Goal: Information Seeking & Learning: Compare options

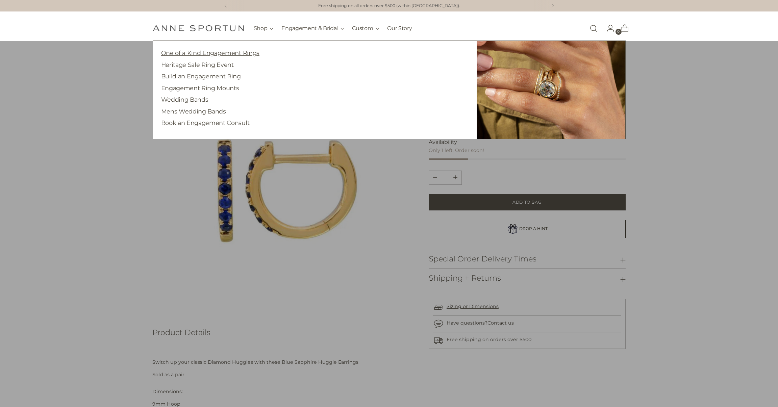
click at [243, 53] on link "One of a Kind Engagement Rings" at bounding box center [210, 52] width 98 height 7
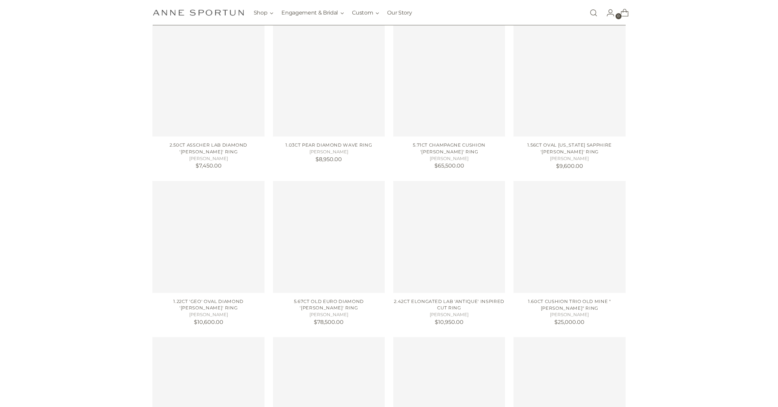
scroll to position [312, 0]
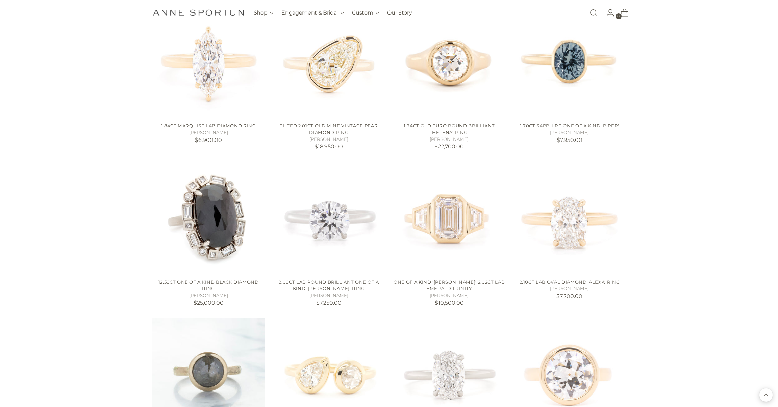
scroll to position [643, 0]
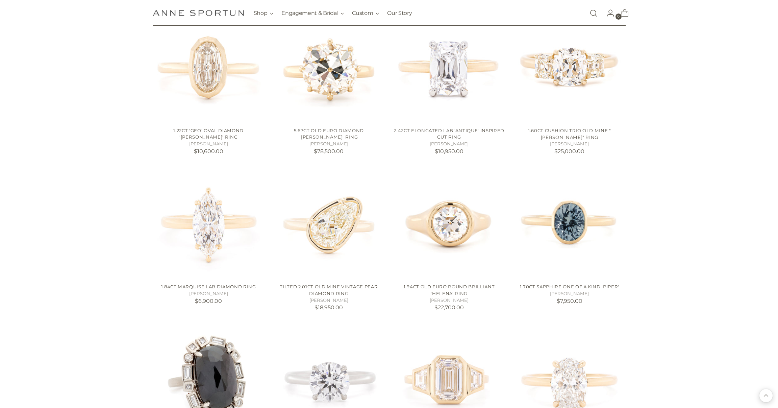
scroll to position [482, 0]
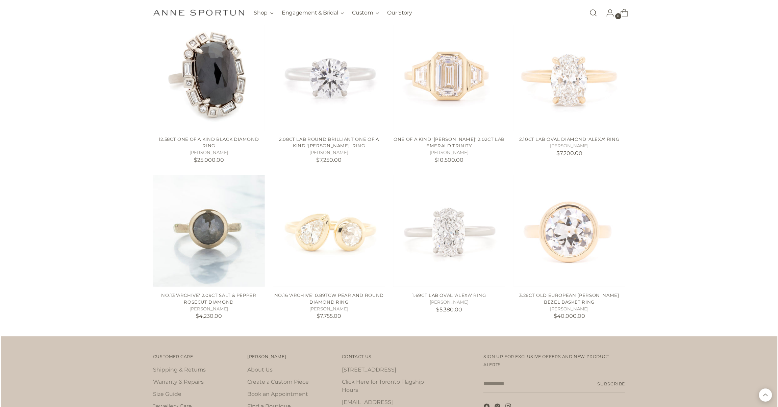
scroll to position [802, 0]
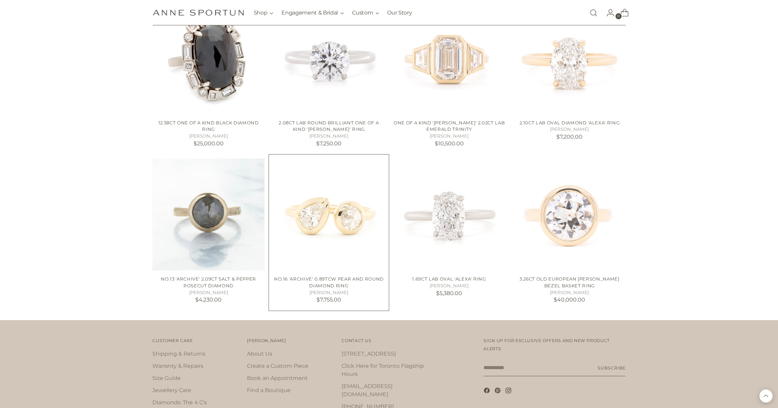
click at [0, 0] on img "No.16 'Archive' 0.89tcw Pear and Round Diamond Ring" at bounding box center [0, 0] width 0 height 0
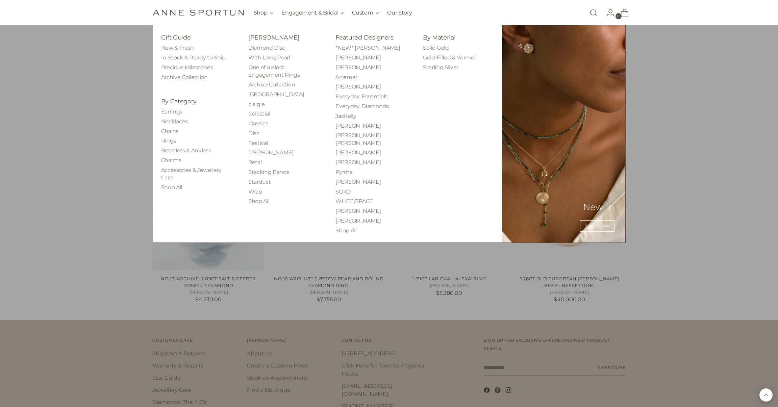
click at [189, 46] on link "New & Fresh" at bounding box center [177, 48] width 33 height 6
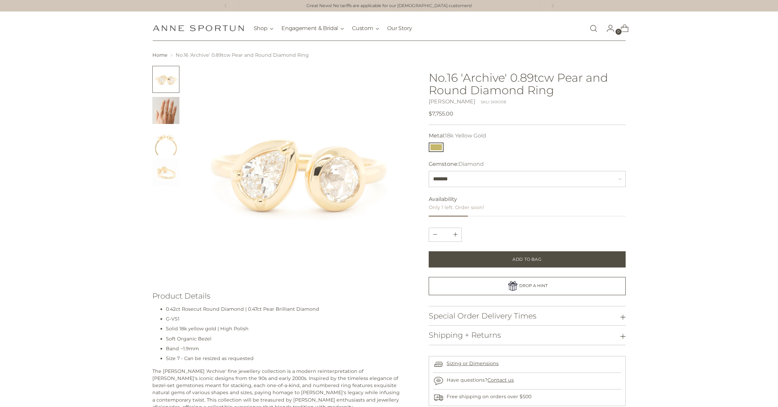
click at [169, 108] on img "Change image to image 2" at bounding box center [165, 110] width 27 height 27
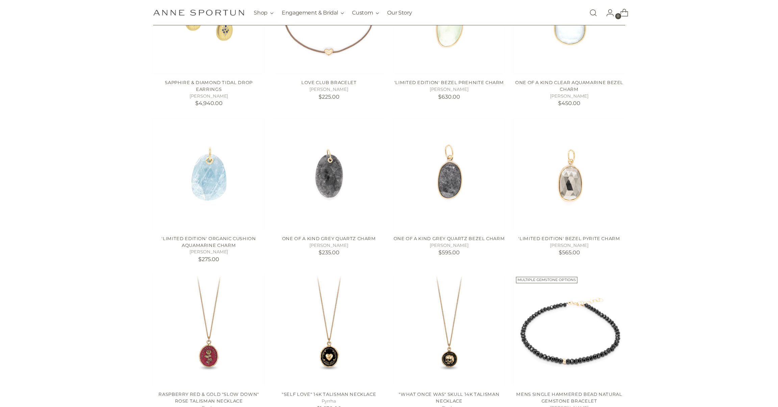
scroll to position [203, 0]
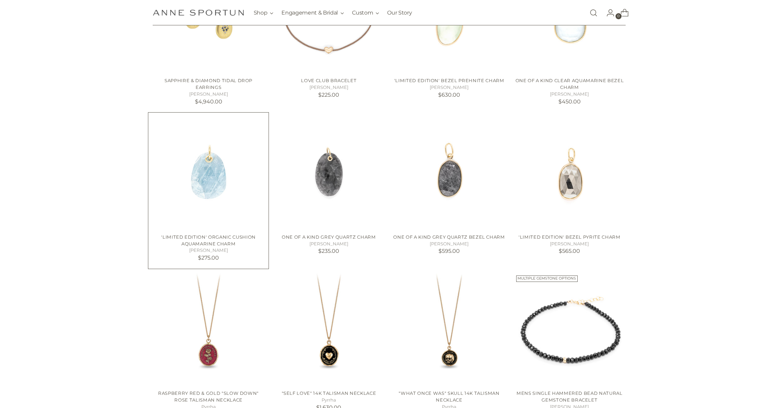
click at [212, 168] on img "'Limited Edition' Organic Cushion Aquamarine Charm" at bounding box center [208, 173] width 112 height 112
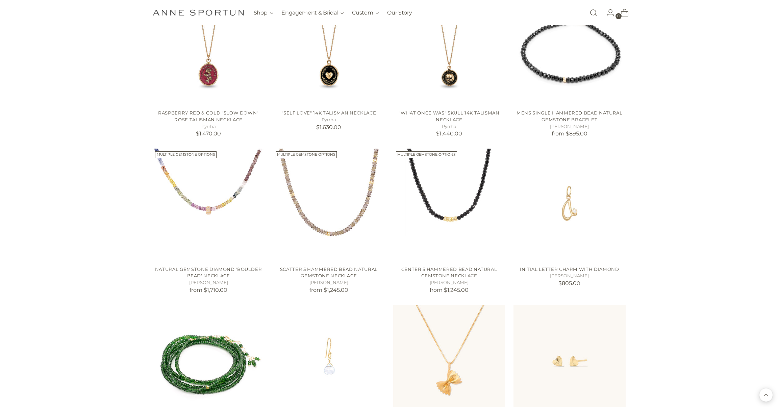
scroll to position [482, 0]
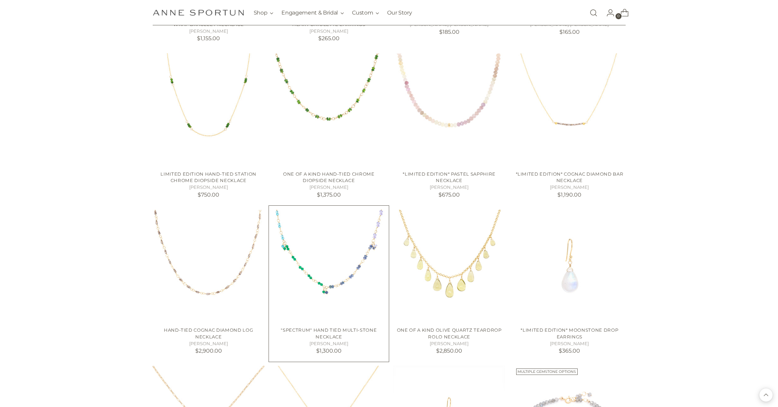
scroll to position [889, 0]
click at [0, 0] on img "One Of a Kind Hand-tied Chrome Diopside Necklace" at bounding box center [0, 0] width 0 height 0
click at [0, 0] on img at bounding box center [0, 0] width 0 height 0
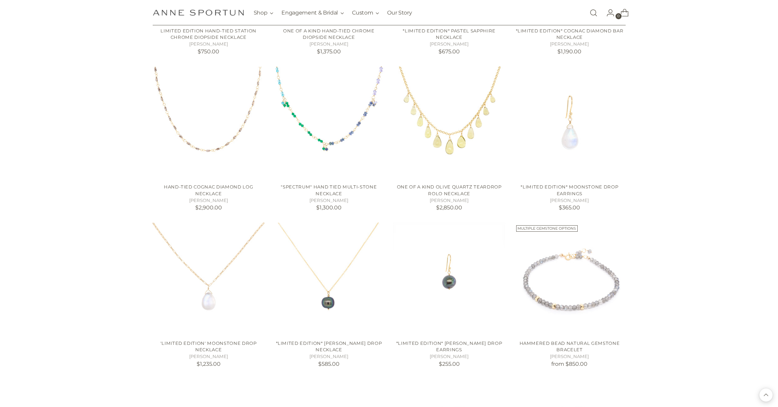
scroll to position [1033, 0]
click at [0, 0] on img "Hand-Tied Cognac Diamond Log Necklace" at bounding box center [0, 0] width 0 height 0
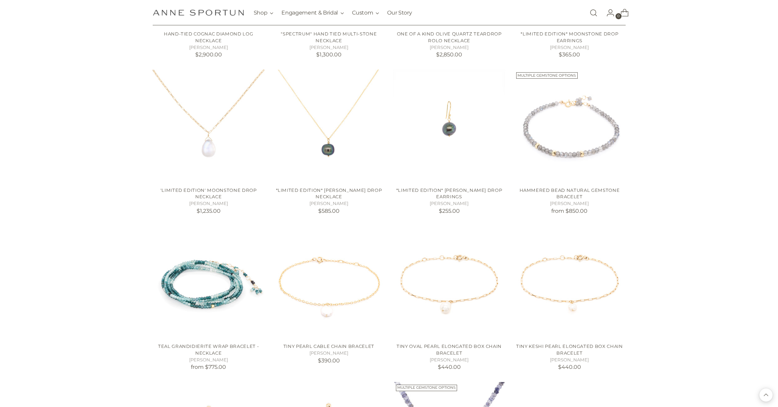
scroll to position [1188, 0]
click at [0, 0] on img "Hammered Bead Natural Gemstone Bracelet" at bounding box center [0, 0] width 0 height 0
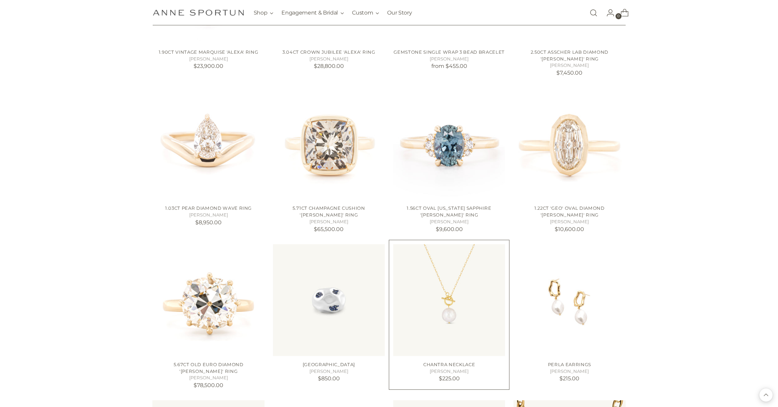
scroll to position [1795, 0]
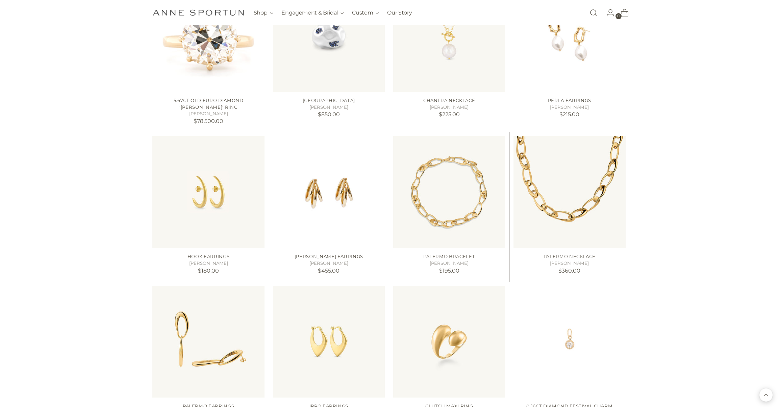
scroll to position [2058, 0]
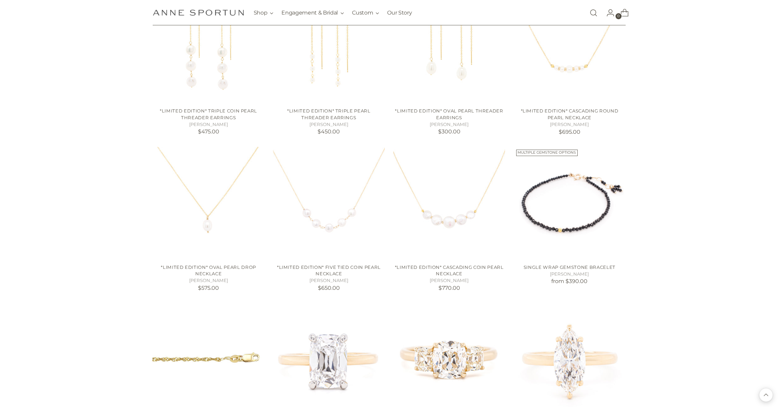
scroll to position [2659, 0]
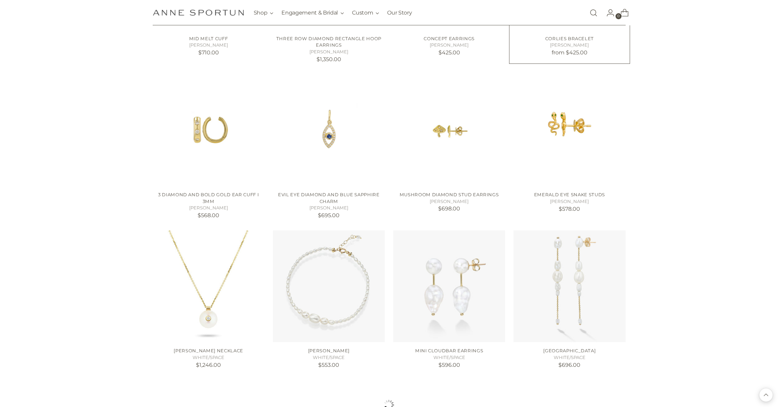
scroll to position [3514, 0]
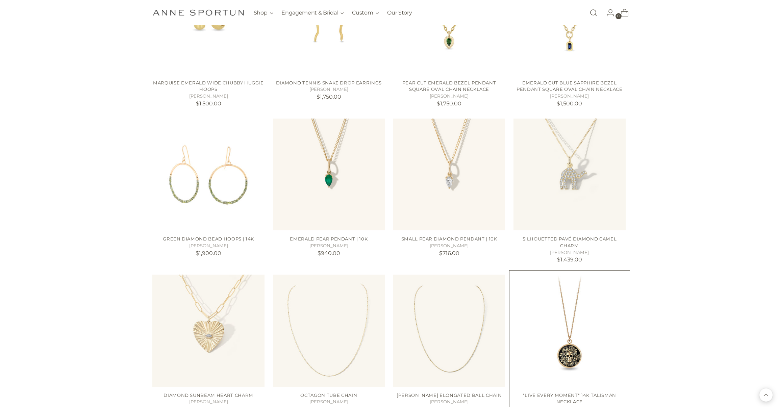
scroll to position [4260, 0]
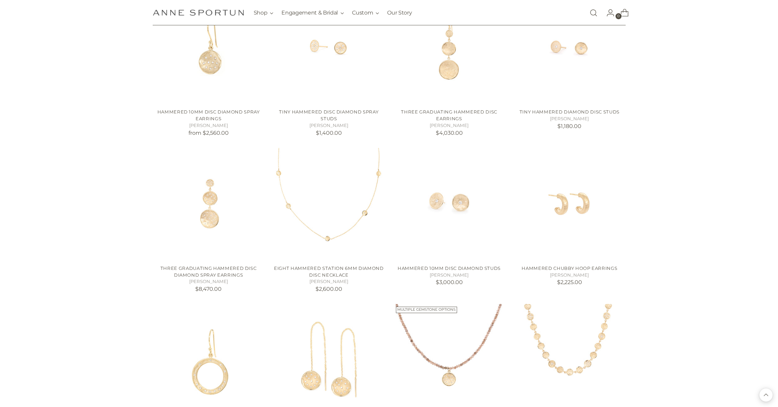
scroll to position [5399, 0]
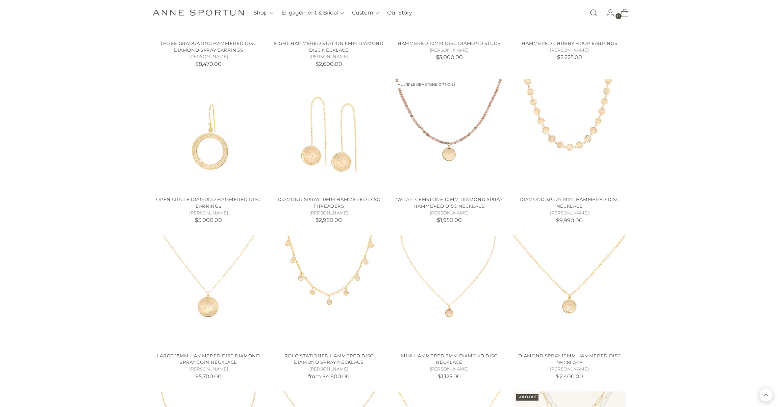
scroll to position [5530, 0]
click at [0, 0] on img "Rolo Stationed Hammered Disc Diamond Spray Necklace" at bounding box center [0, 0] width 0 height 0
click at [0, 0] on img "Diamond Spray 10mm Hammered Disc Necklace" at bounding box center [0, 0] width 0 height 0
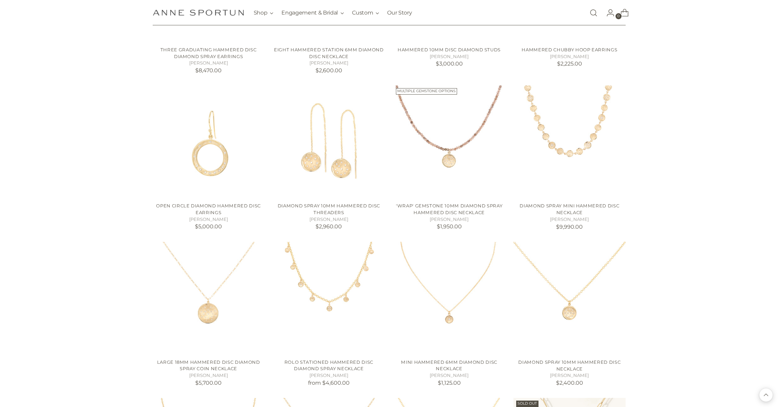
scroll to position [5518, 0]
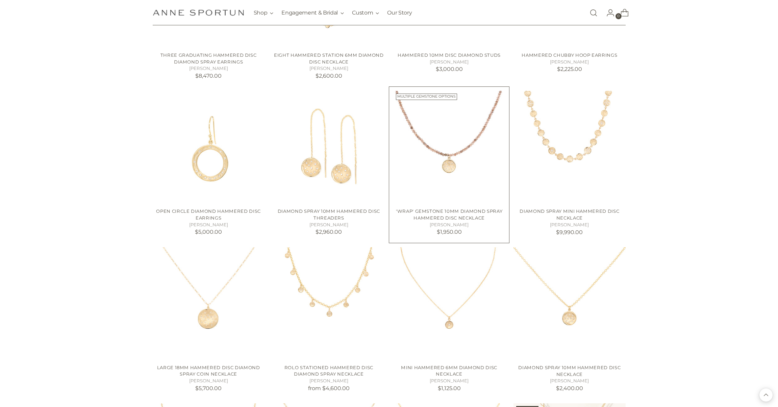
click at [0, 0] on img "'Wrap' Gemstone 10mm Diamond Spray Hammered Disc Necklace" at bounding box center [0, 0] width 0 height 0
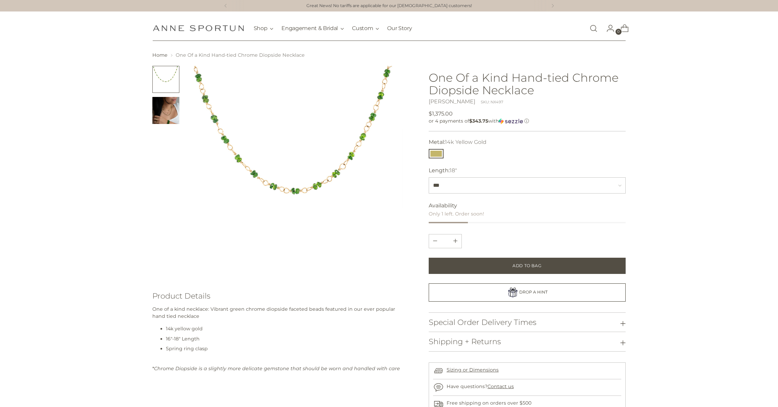
click at [166, 112] on img "Change image to image 2" at bounding box center [165, 110] width 27 height 27
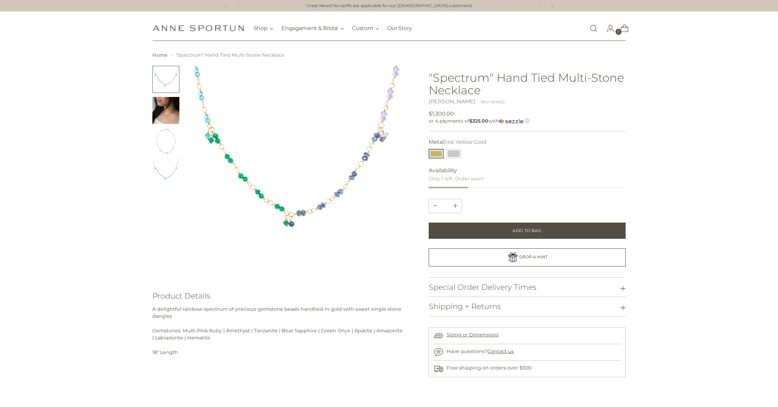
click at [164, 147] on img "Change image to image 3" at bounding box center [165, 141] width 27 height 27
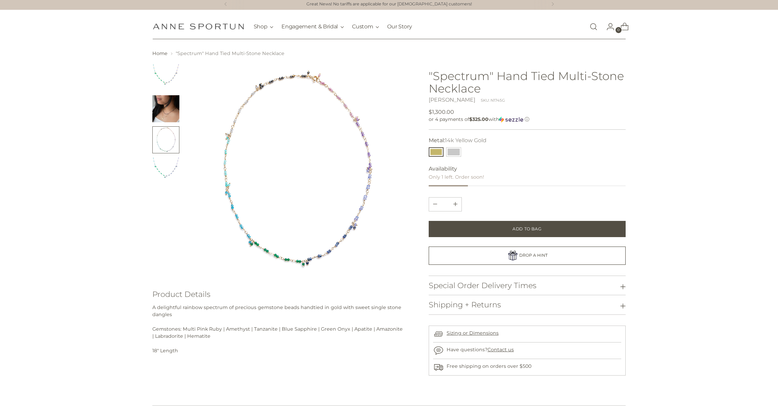
scroll to position [2, 0]
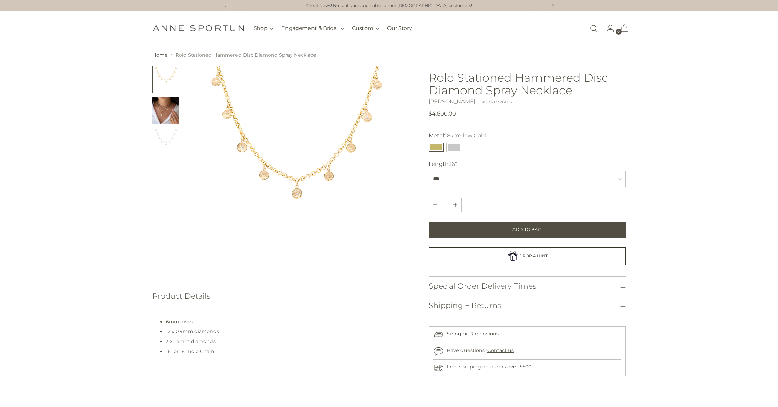
click at [294, 193] on img at bounding box center [296, 173] width 214 height 214
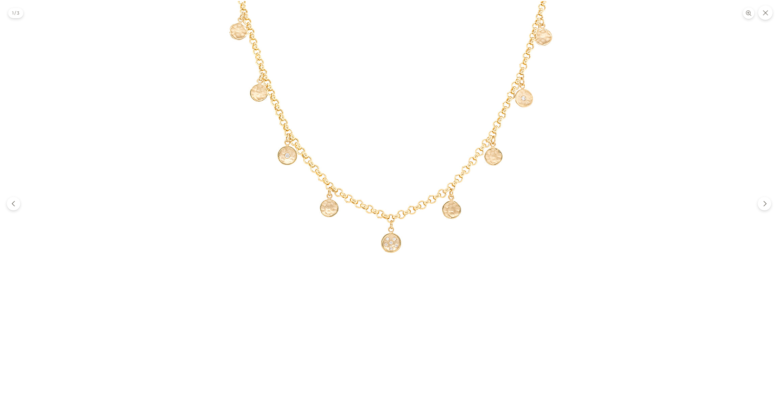
click at [297, 155] on img at bounding box center [388, 203] width 405 height 405
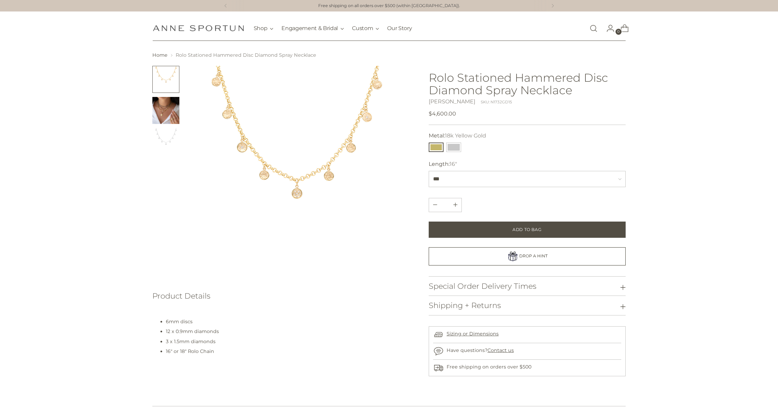
click at [162, 110] on img "Change image to image 2" at bounding box center [165, 110] width 27 height 27
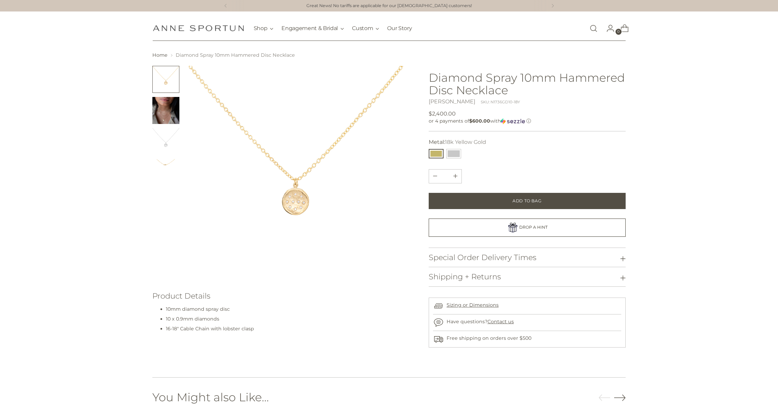
click at [164, 118] on img "Change image to image 2" at bounding box center [165, 110] width 27 height 27
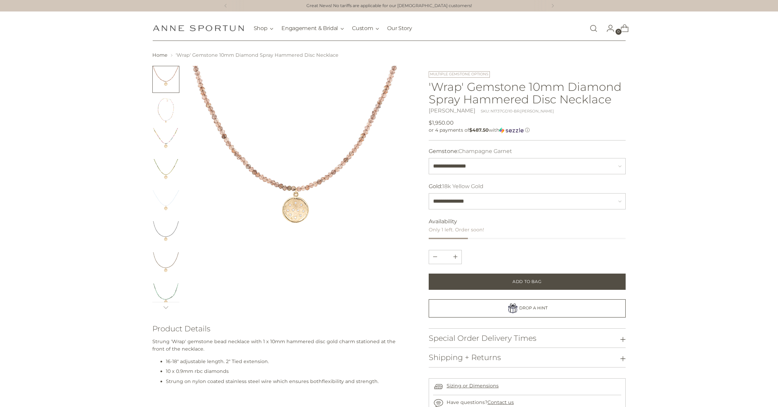
click at [169, 116] on img "Change image to image 2" at bounding box center [165, 110] width 27 height 27
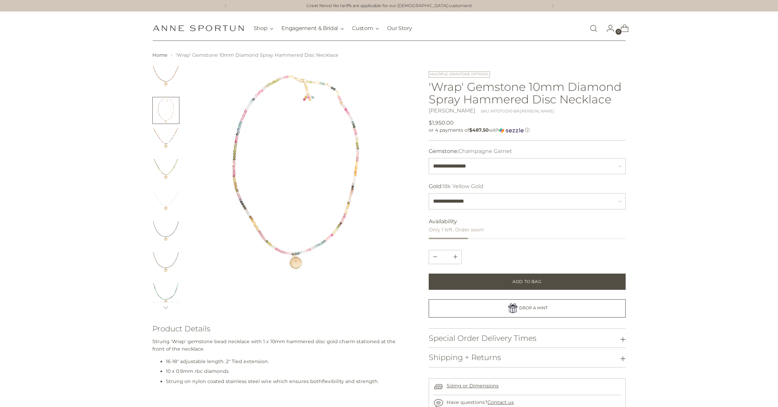
click at [167, 144] on img "Change image to image 3" at bounding box center [165, 141] width 27 height 27
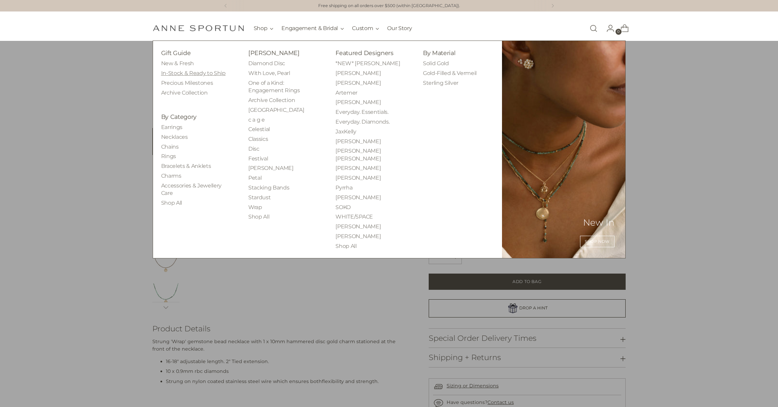
click at [208, 74] on link "In-Stock & Ready to Ship" at bounding box center [193, 73] width 65 height 6
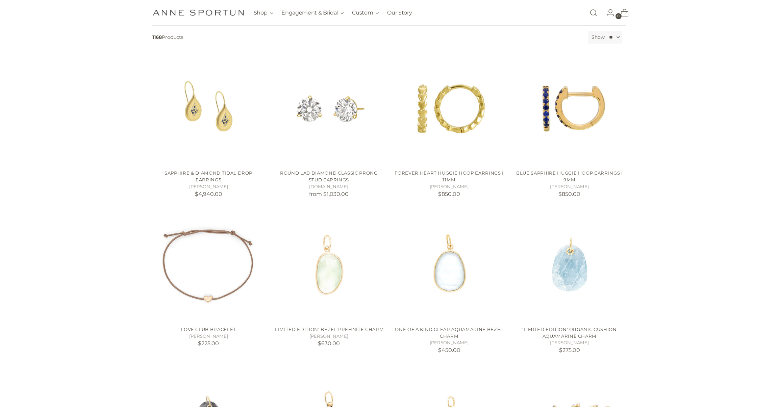
scroll to position [171, 0]
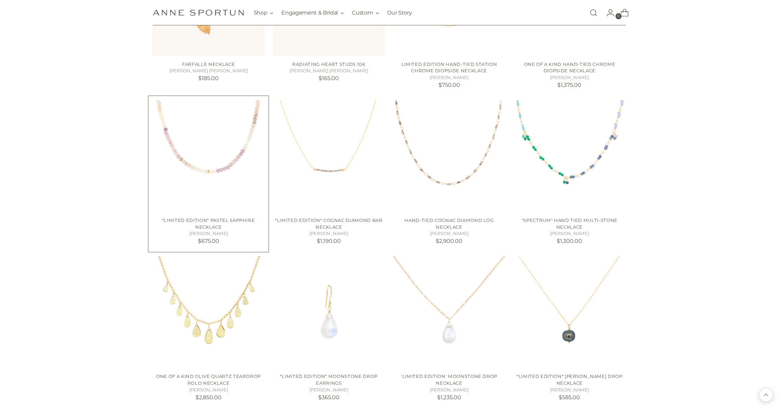
scroll to position [1682, 0]
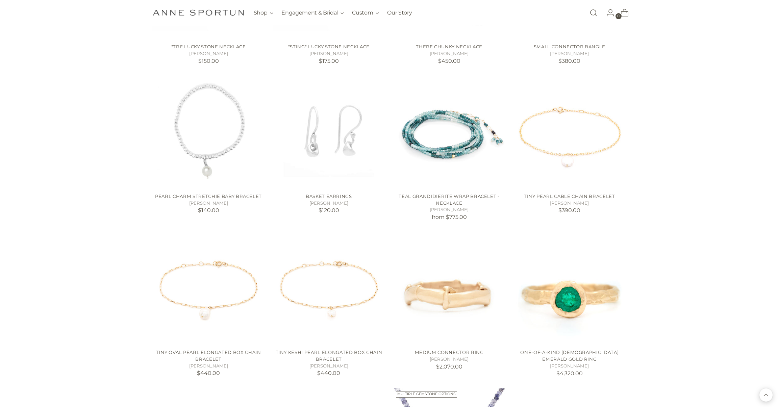
scroll to position [2478, 0]
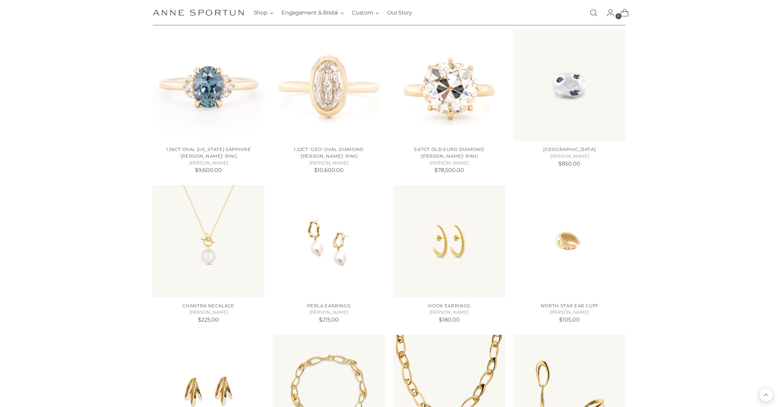
scroll to position [3302, 0]
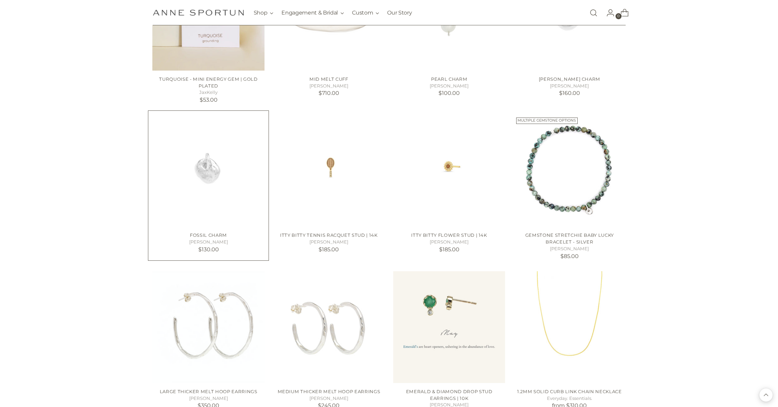
scroll to position [4906, 0]
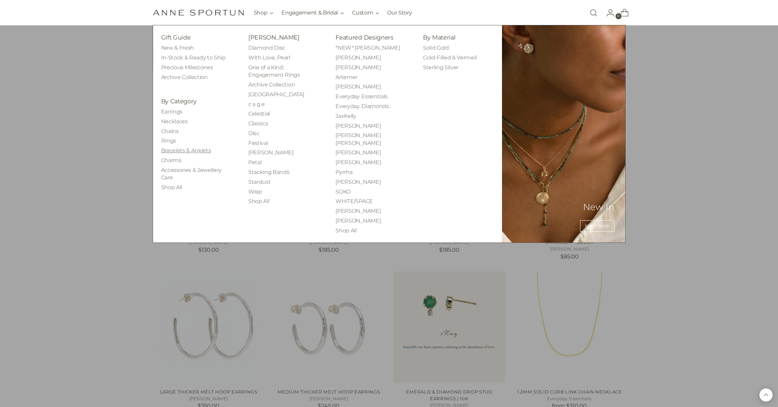
click at [177, 149] on link "Bracelets & Anklets" at bounding box center [186, 150] width 50 height 6
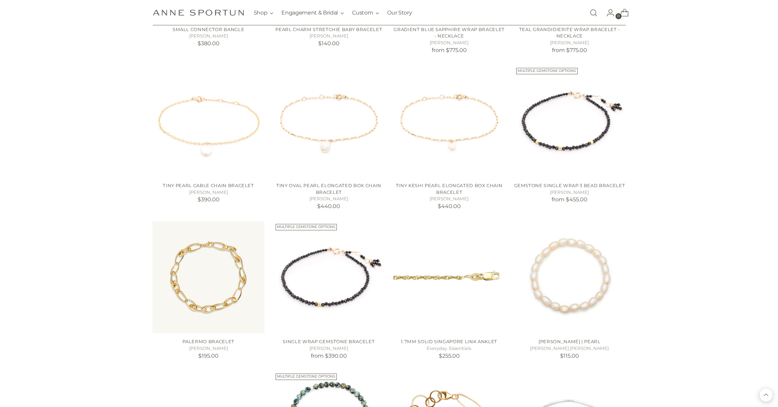
scroll to position [562, 0]
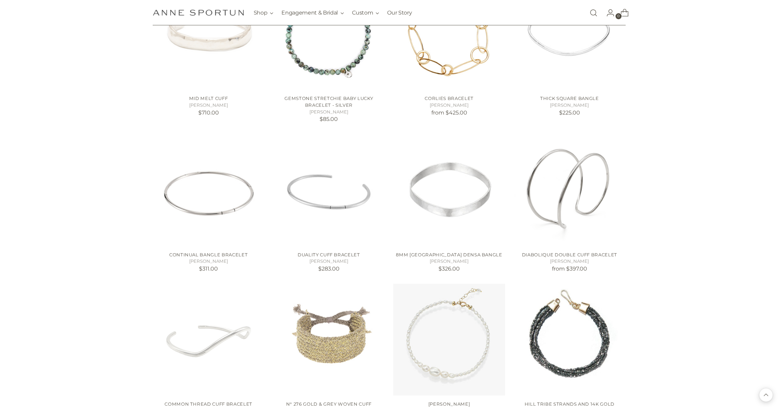
scroll to position [868, 0]
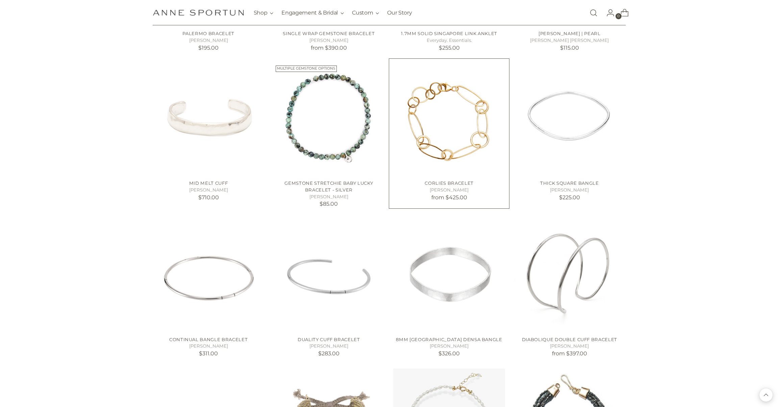
click at [0, 0] on img "Corlies Bracelet" at bounding box center [0, 0] width 0 height 0
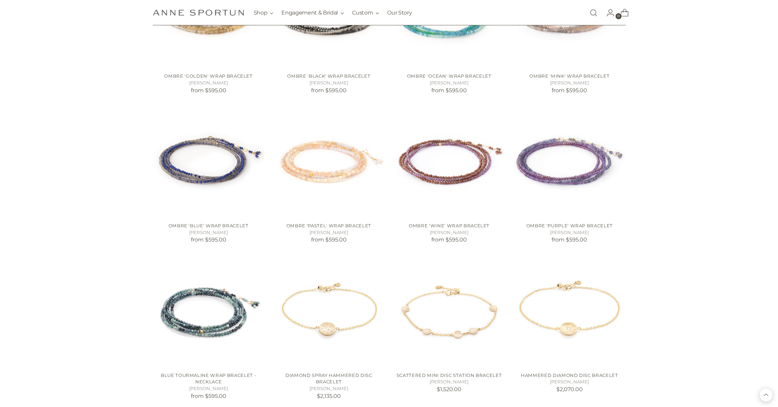
scroll to position [1743, 0]
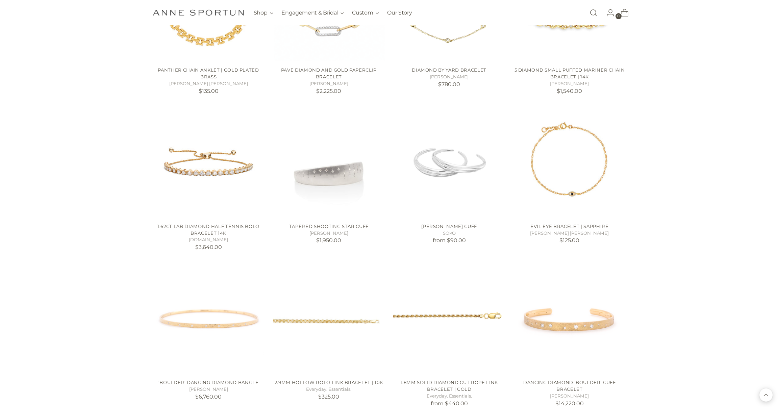
scroll to position [2363, 0]
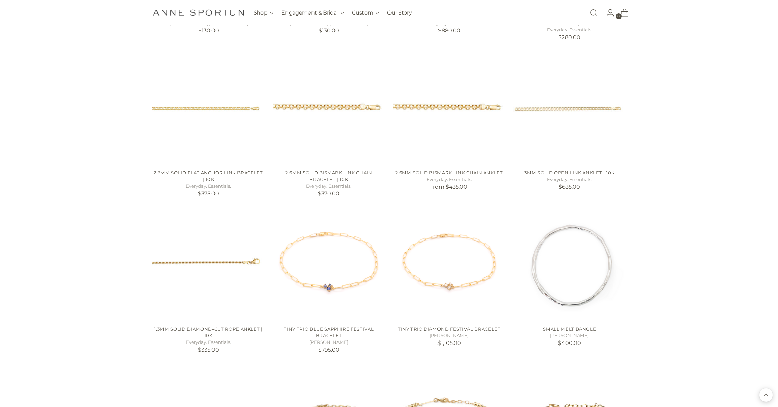
scroll to position [2880, 0]
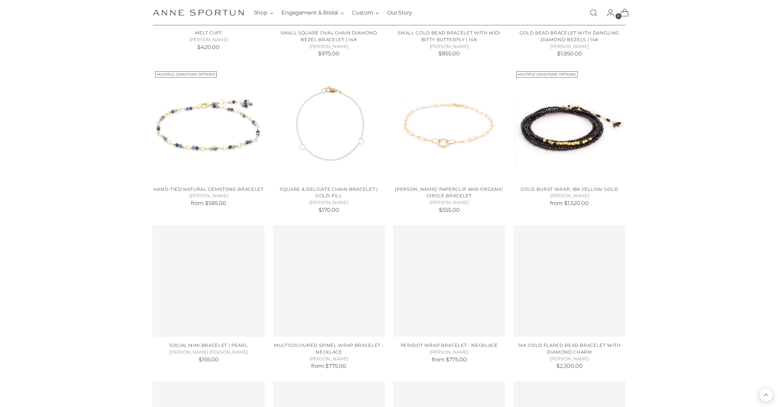
scroll to position [3336, 0]
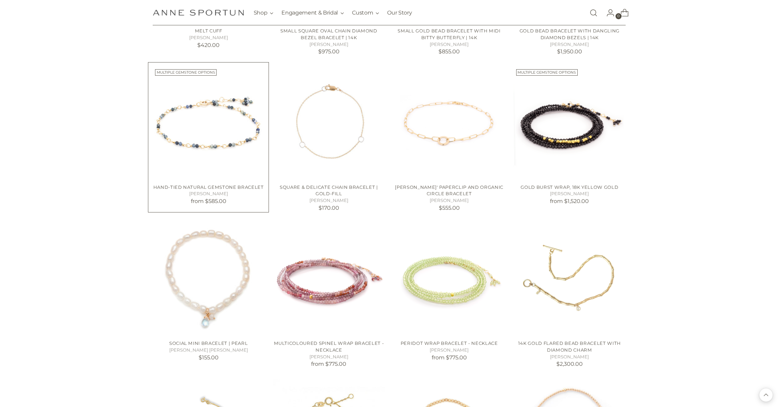
click at [0, 0] on img "Hand-Tied Natural Gemstone Bracelet" at bounding box center [0, 0] width 0 height 0
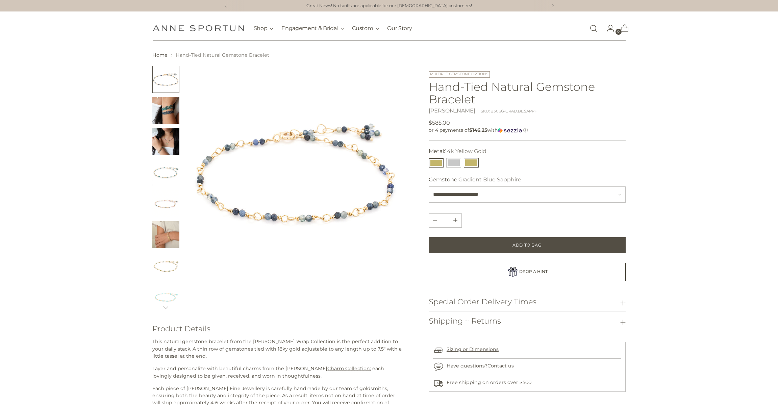
click at [471, 163] on button "18k Yellow Gold" at bounding box center [471, 162] width 15 height 9
click at [452, 163] on button "14k White Gold" at bounding box center [453, 162] width 15 height 9
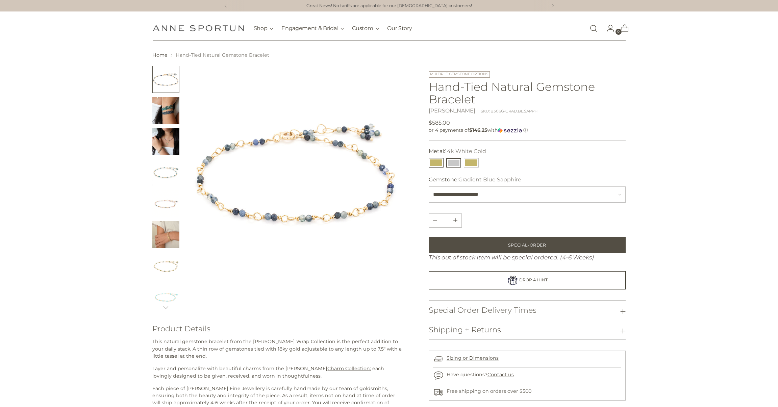
click at [435, 162] on button "14k Yellow Gold" at bounding box center [436, 162] width 15 height 9
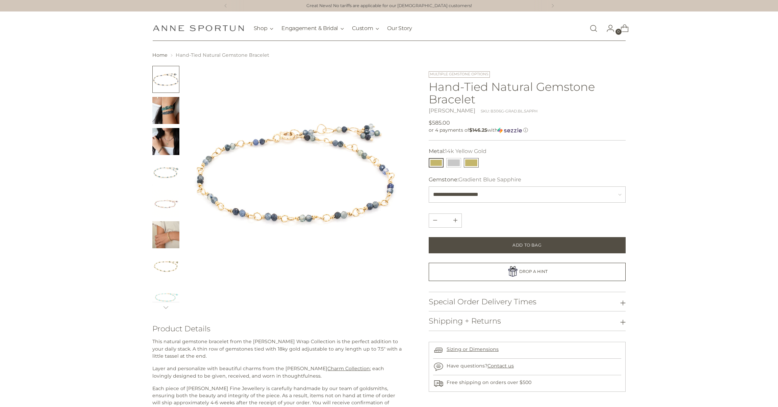
click at [476, 163] on button "18k Yellow Gold" at bounding box center [471, 162] width 15 height 9
select select "**********"
click at [167, 260] on img "Change image to image 7" at bounding box center [165, 265] width 27 height 27
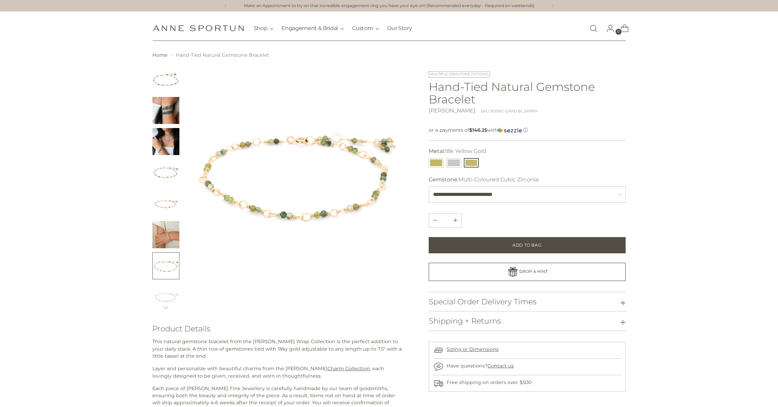
click at [173, 239] on img "Change image to image 6" at bounding box center [165, 234] width 27 height 27
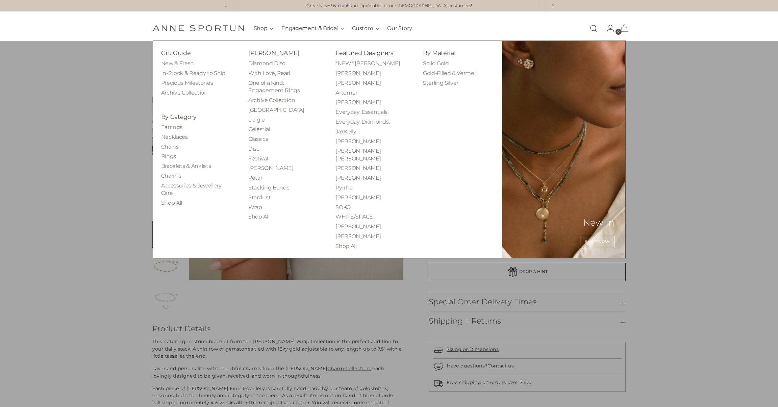
click at [170, 173] on link "Charms" at bounding box center [171, 176] width 20 height 6
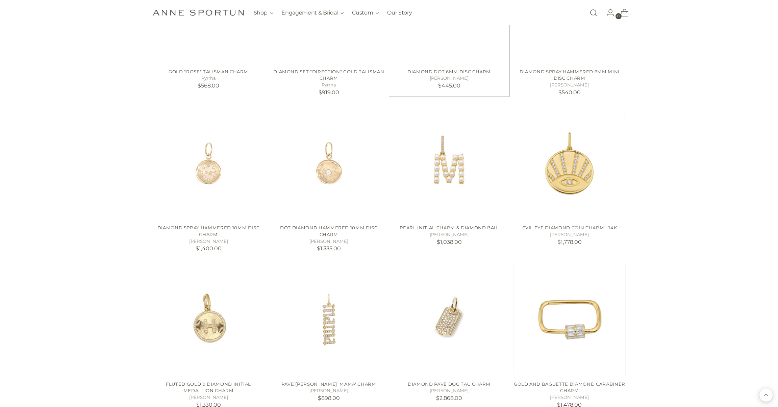
scroll to position [1165, 0]
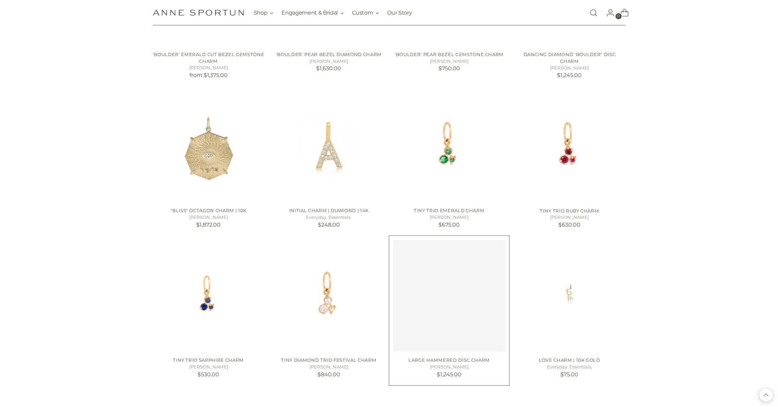
scroll to position [1620, 0]
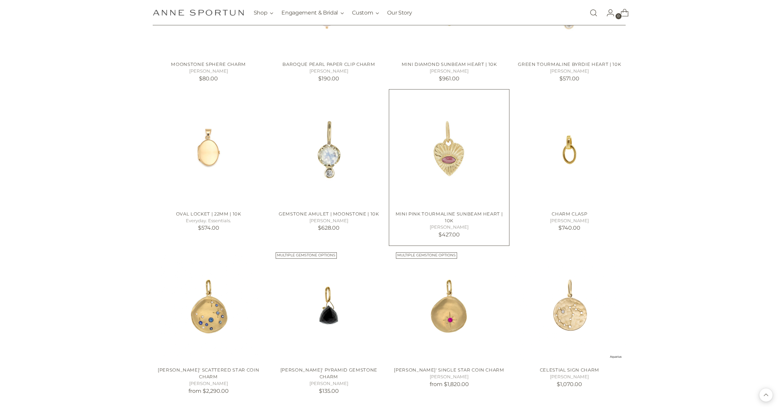
scroll to position [2373, 0]
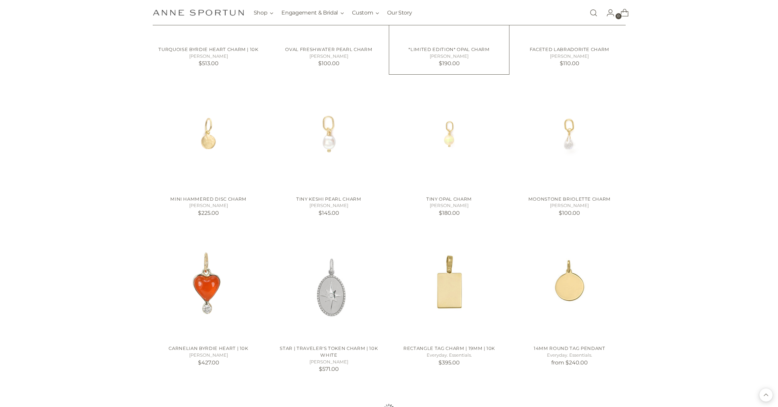
scroll to position [2865, 0]
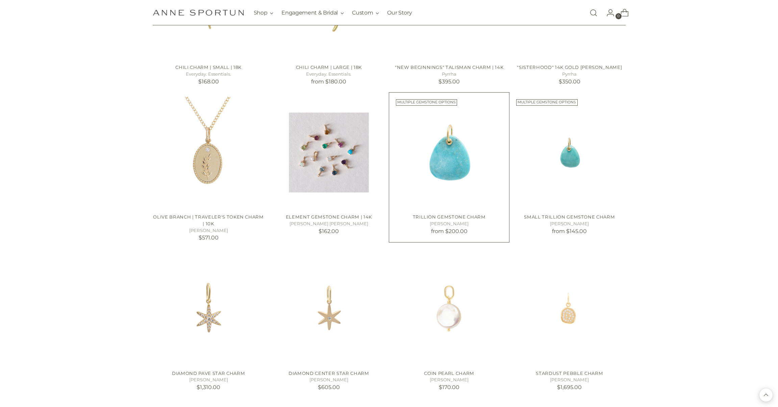
scroll to position [3432, 0]
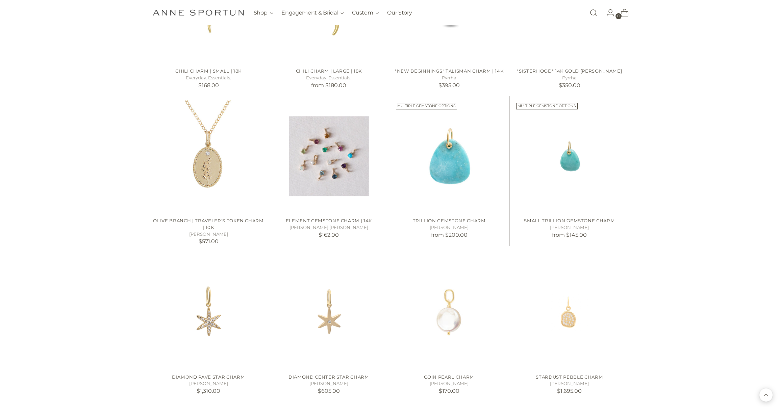
click at [0, 0] on img "Small Trillion Gemstone Charm" at bounding box center [0, 0] width 0 height 0
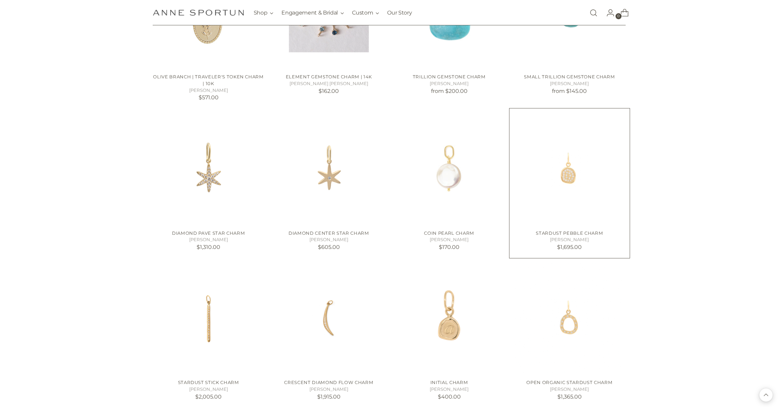
scroll to position [3575, 0]
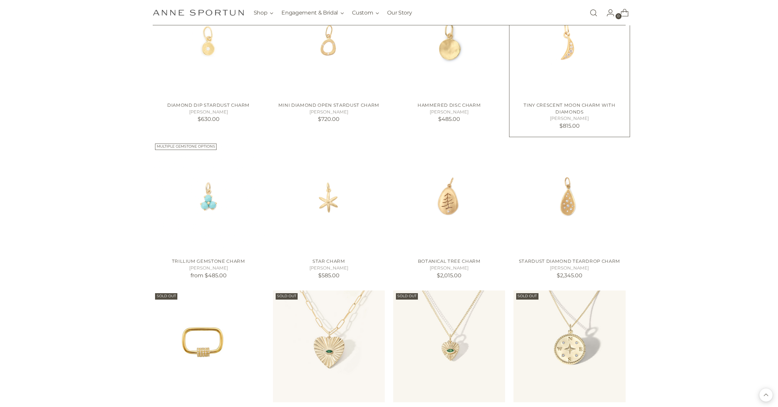
scroll to position [4163, 0]
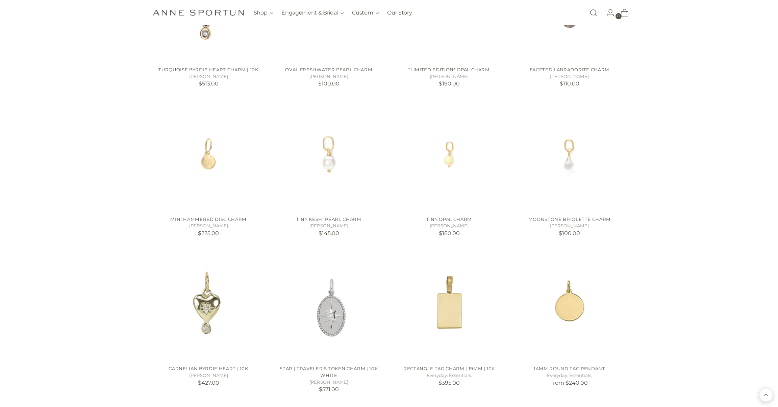
scroll to position [2592, 0]
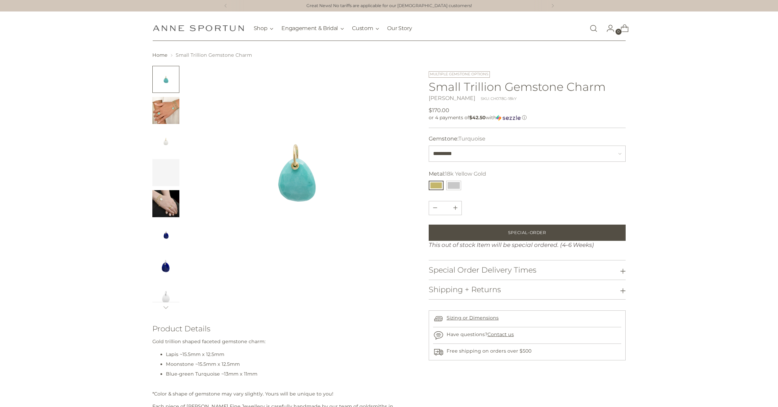
click at [168, 204] on img "Change image to image 5" at bounding box center [165, 203] width 27 height 27
